Goal: Information Seeking & Learning: Check status

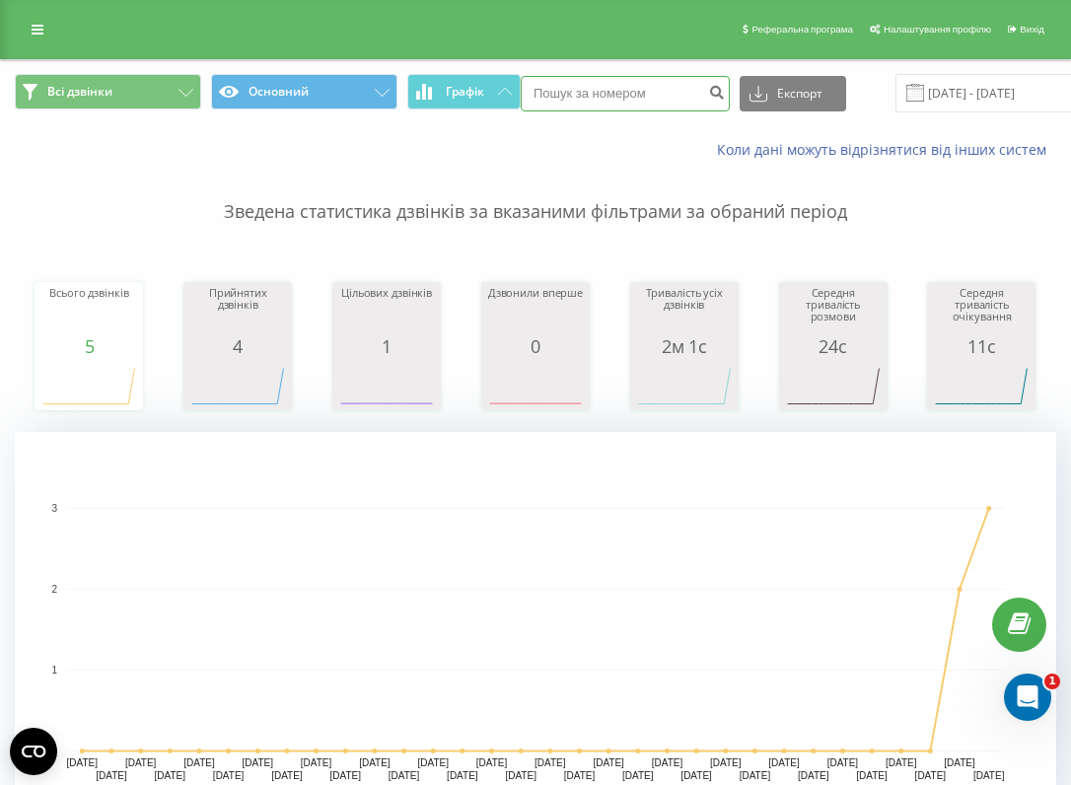
click at [606, 97] on input at bounding box center [625, 94] width 209 height 36
paste input "[PHONE_NUMBER]"
type input "[PHONE_NUMBER]"
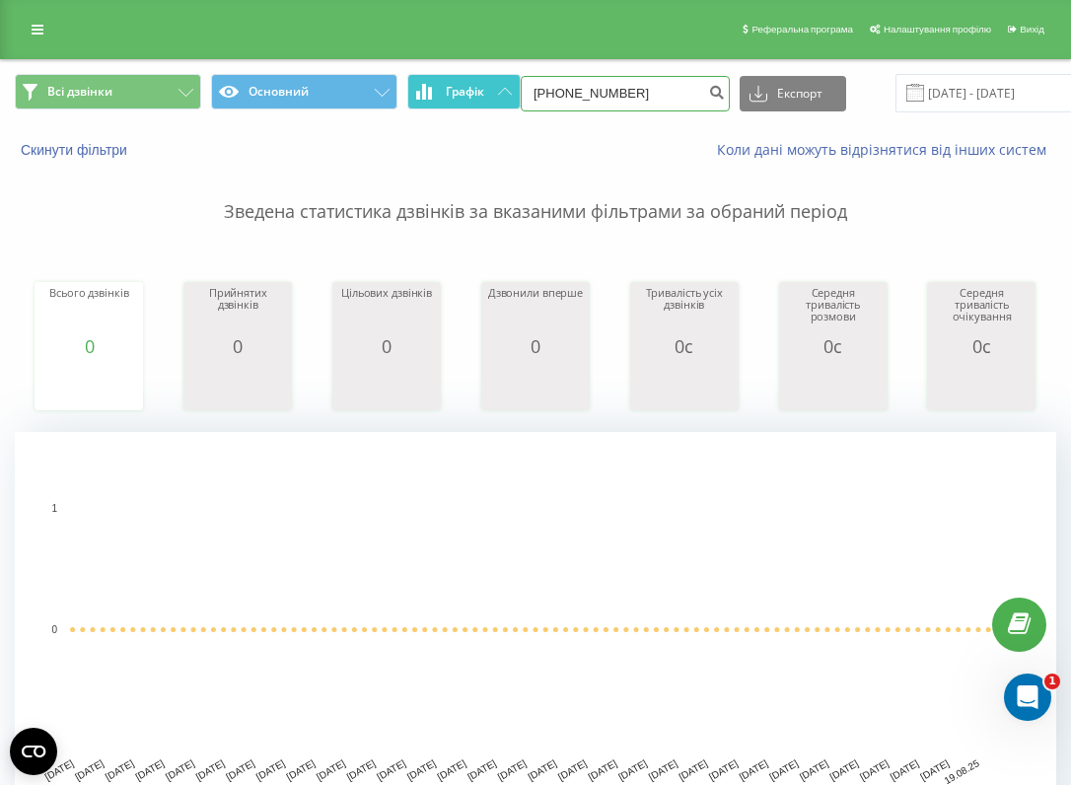
drag, startPoint x: 556, startPoint y: 89, endPoint x: 449, endPoint y: 87, distance: 107.5
click at [449, 87] on div "Всі дзвінки Основний Графік +380968409074 Експорт .csv .xls .xlsx 21.05.2025 - …" at bounding box center [536, 93] width 1042 height 38
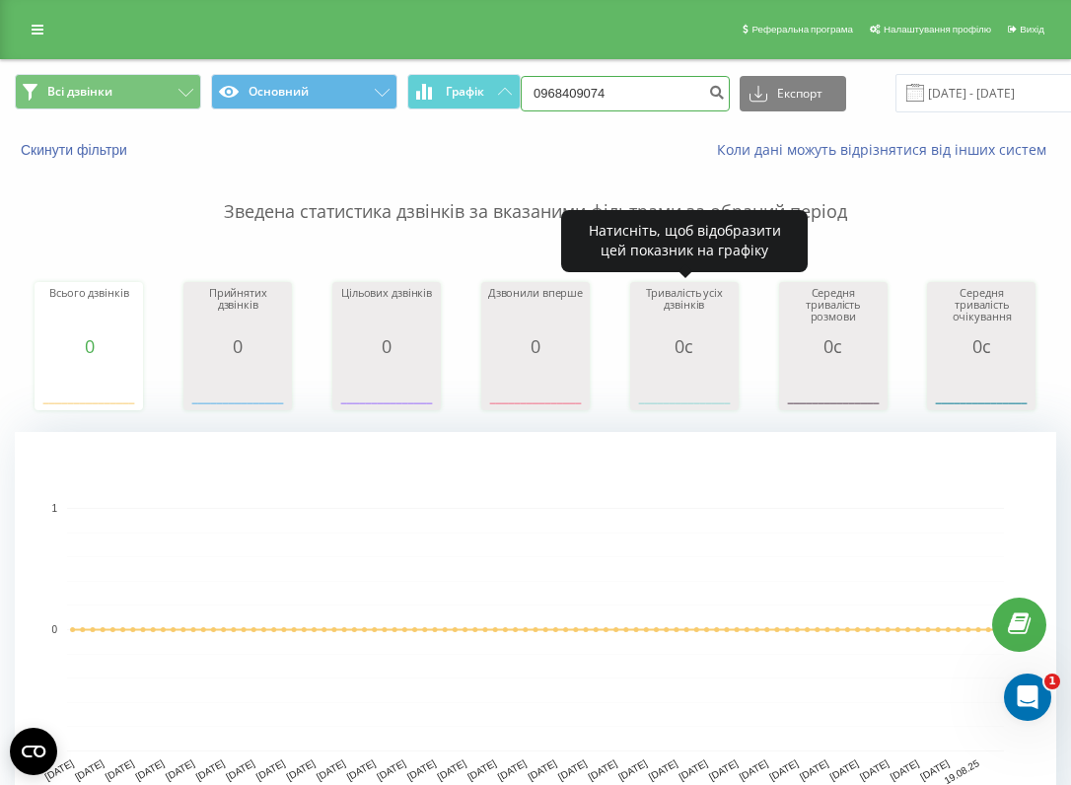
type input "0968409074"
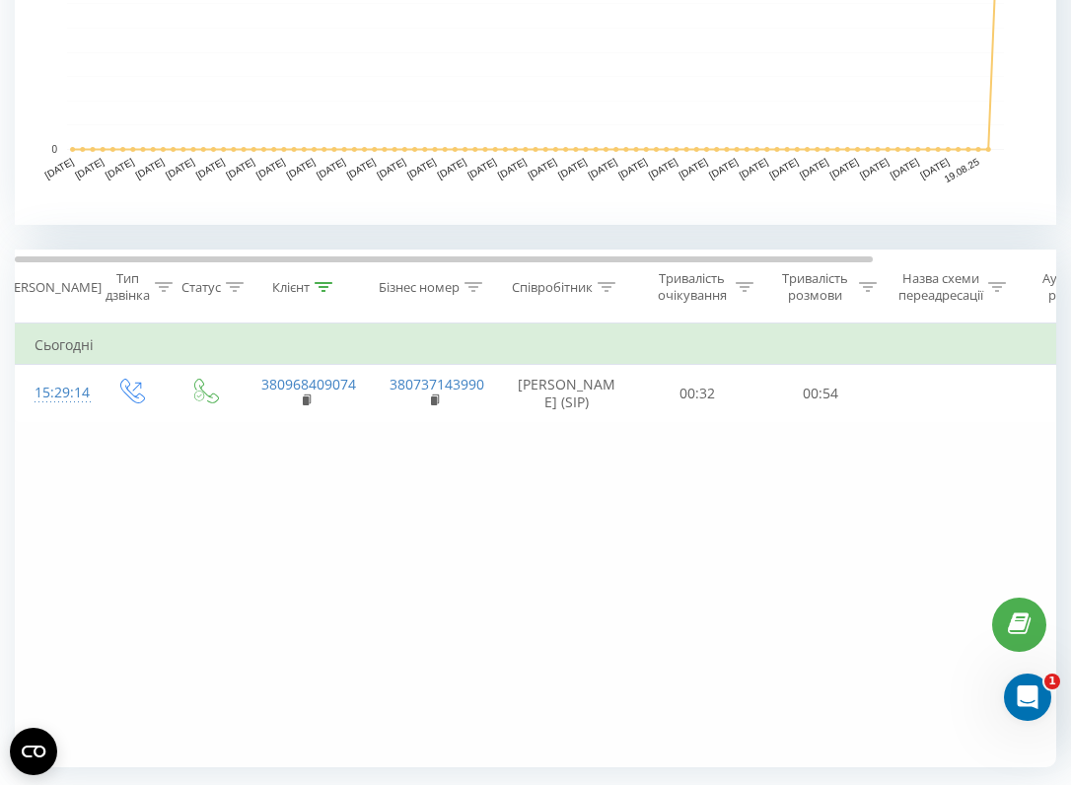
scroll to position [603, 0]
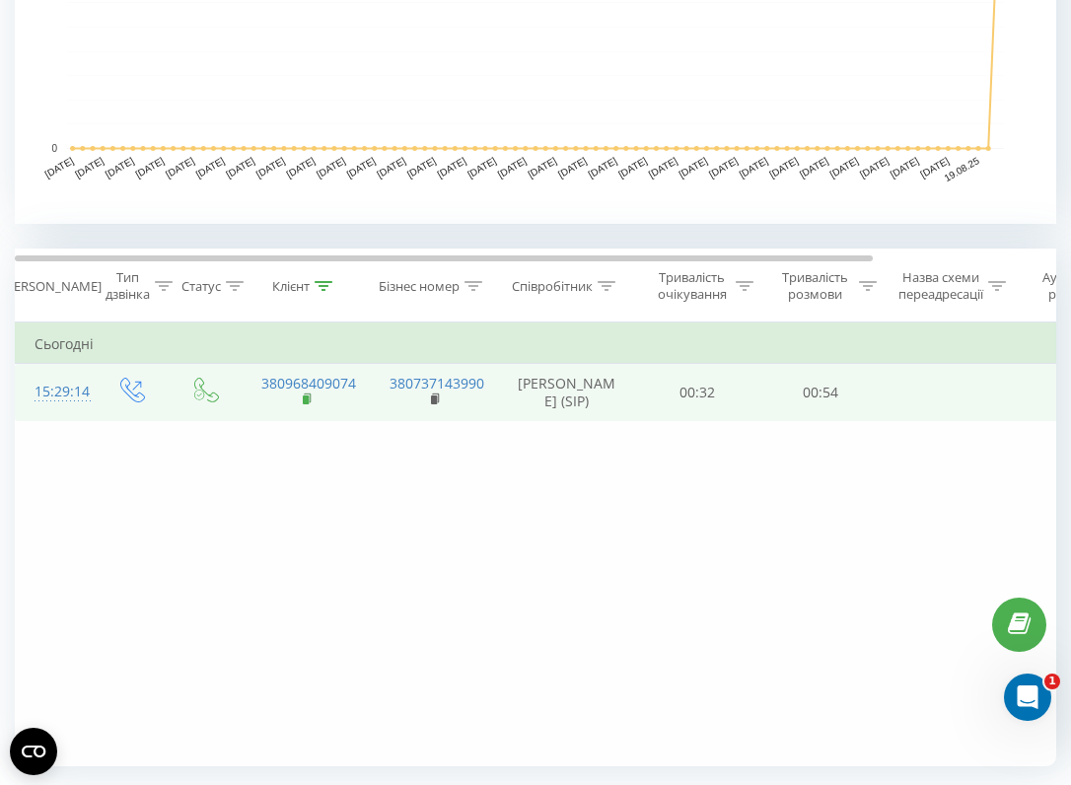
click at [304, 401] on rect at bounding box center [306, 400] width 6 height 9
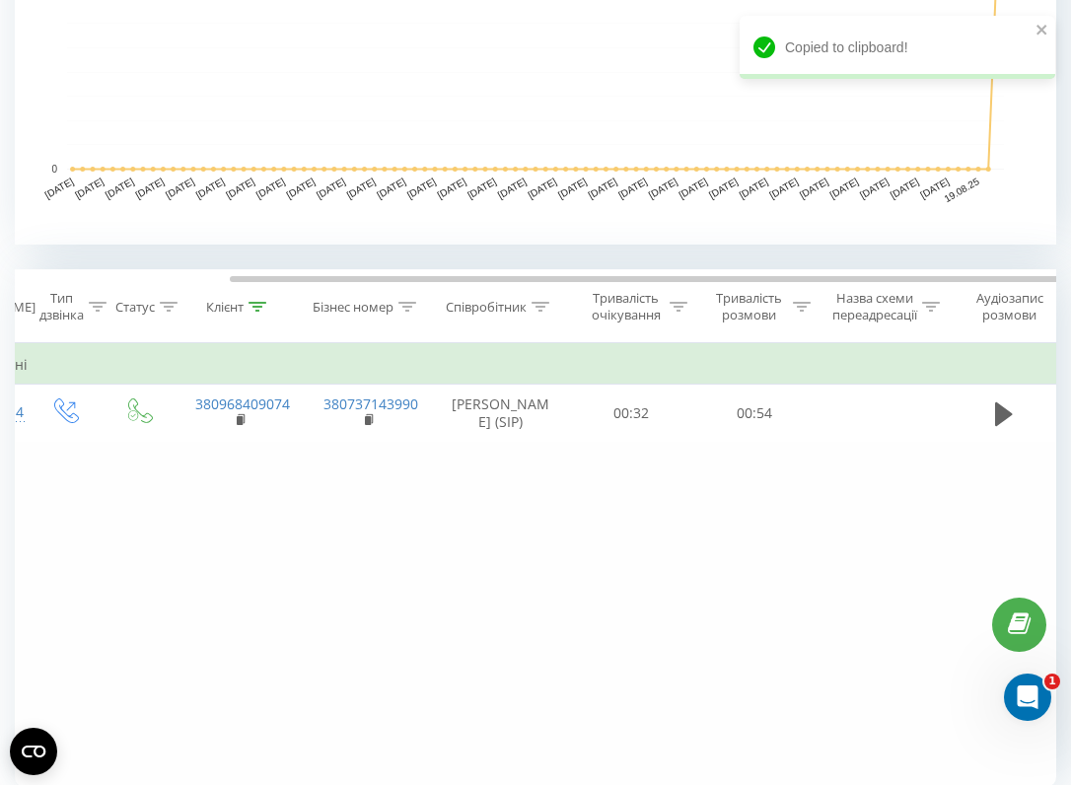
scroll to position [0, 222]
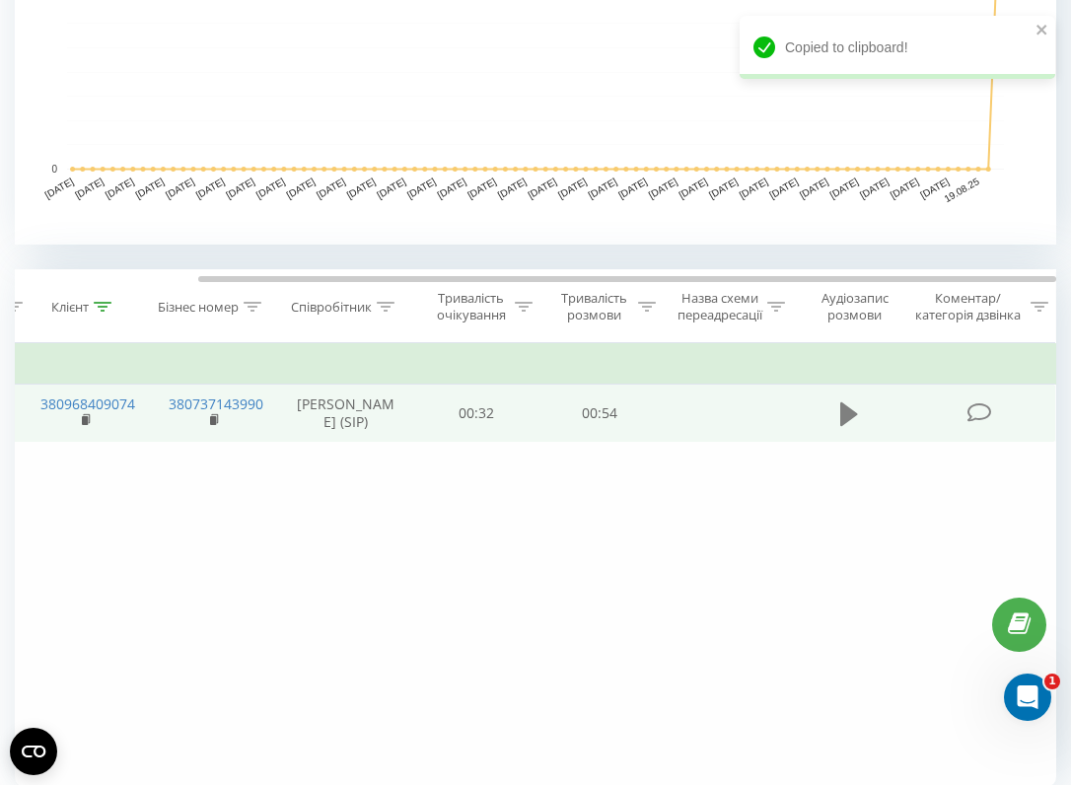
click at [845, 417] on icon at bounding box center [849, 413] width 18 height 24
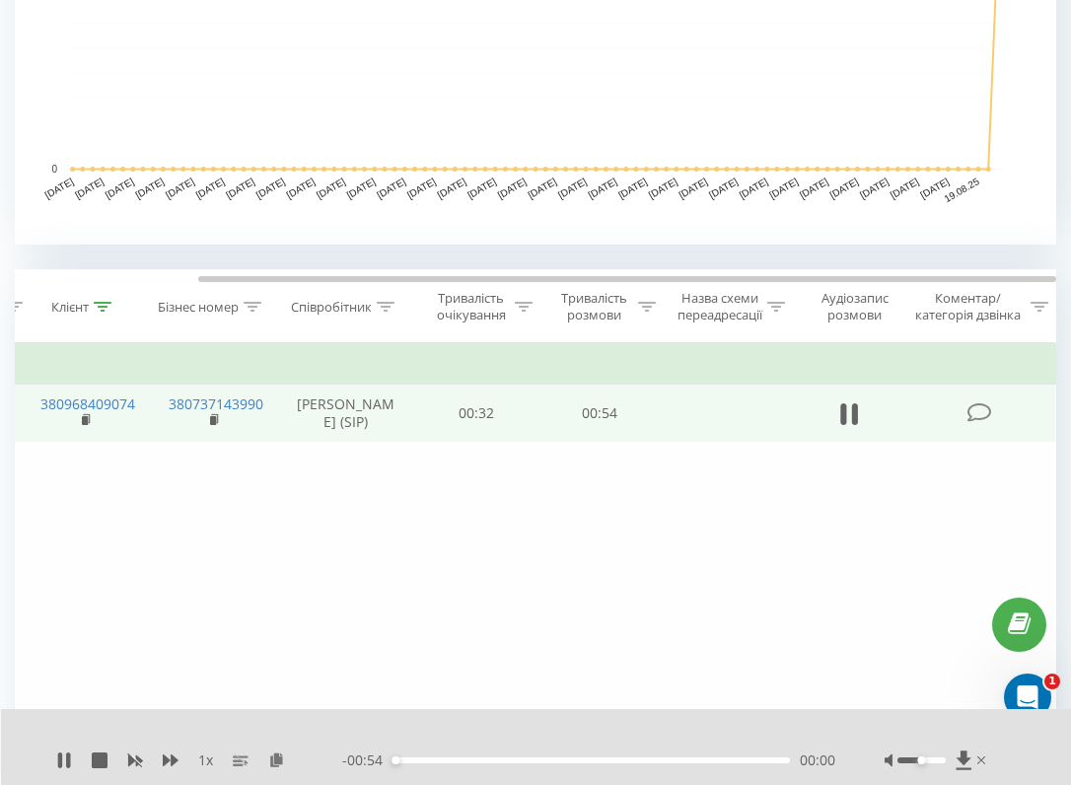
click at [180, 763] on div "1 x" at bounding box center [199, 761] width 286 height 20
click at [177, 763] on icon at bounding box center [171, 761] width 16 height 16
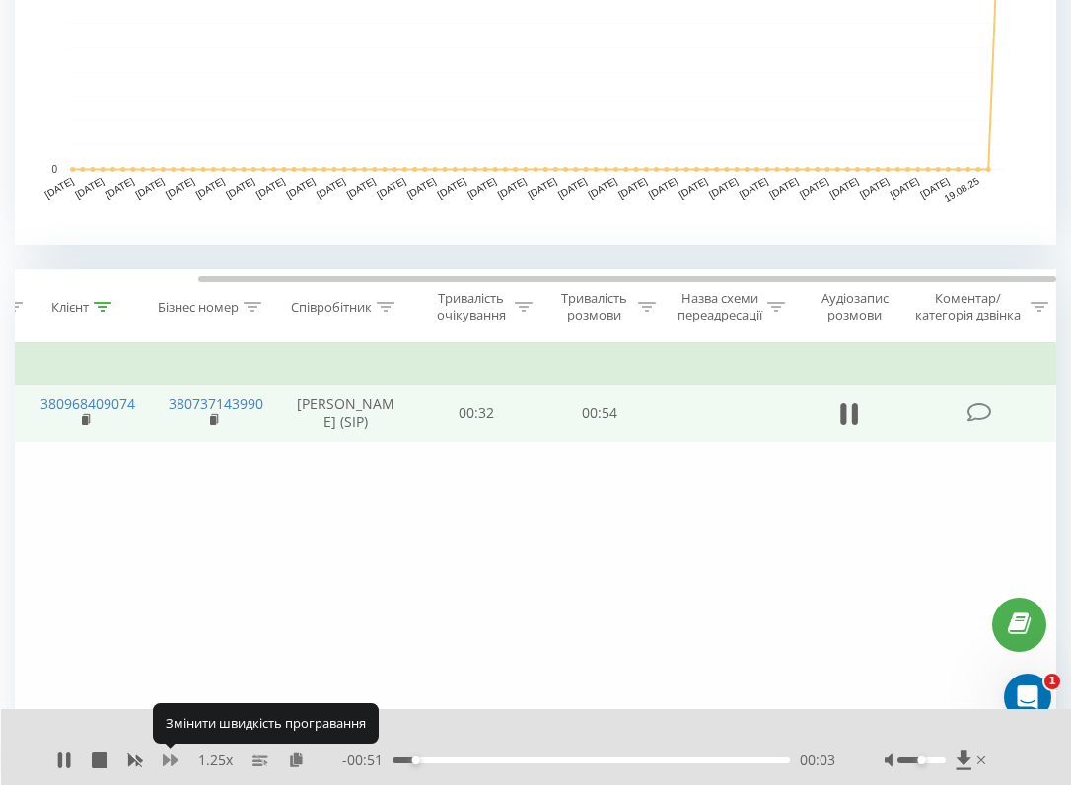
click at [177, 763] on icon at bounding box center [171, 761] width 16 height 16
